Goal: Task Accomplishment & Management: Manage account settings

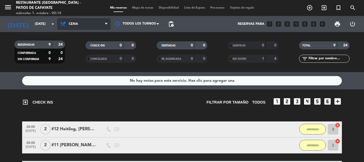
click at [105, 23] on icon at bounding box center [106, 24] width 2 height 4
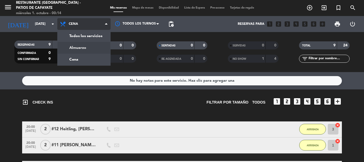
click at [78, 47] on div "menu Restaurante La Rosa - Patios de Cafayate miércoles 1. octubre - 00:14 Mis …" at bounding box center [182, 36] width 364 height 72
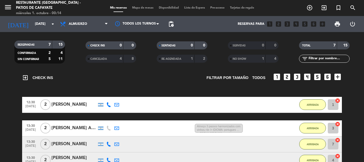
scroll to position [27, 0]
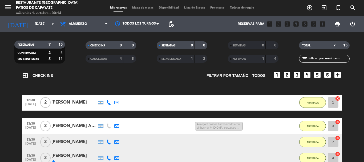
click at [69, 104] on div "[PERSON_NAME]" at bounding box center [73, 102] width 45 height 7
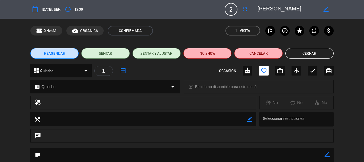
click at [316, 56] on button "Cerrar" at bounding box center [309, 53] width 48 height 11
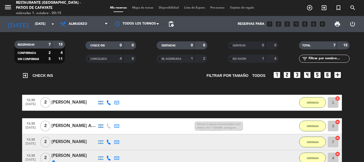
click at [59, 125] on div "[PERSON_NAME] Abreu X2" at bounding box center [73, 125] width 45 height 7
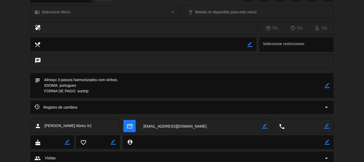
scroll to position [80, 0]
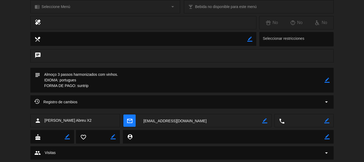
click at [328, 79] on icon "border_color" at bounding box center [326, 80] width 5 height 5
type textarea "Almoço 3 passos harmonizados com vinhos. IDIOMA: portugues FORMA DE PAGO: suntr…"
click at [328, 80] on icon at bounding box center [326, 80] width 5 height 5
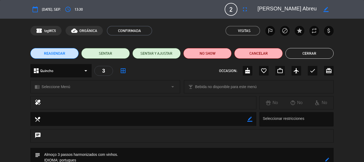
click at [305, 55] on button "Cerrar" at bounding box center [309, 53] width 48 height 11
